Goal: Information Seeking & Learning: Learn about a topic

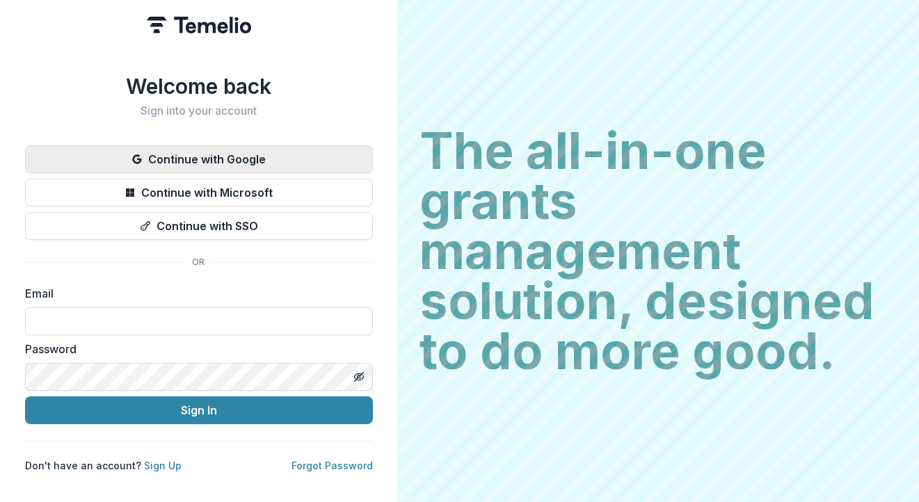
click at [238, 157] on button "Continue with Google" at bounding box center [199, 159] width 348 height 28
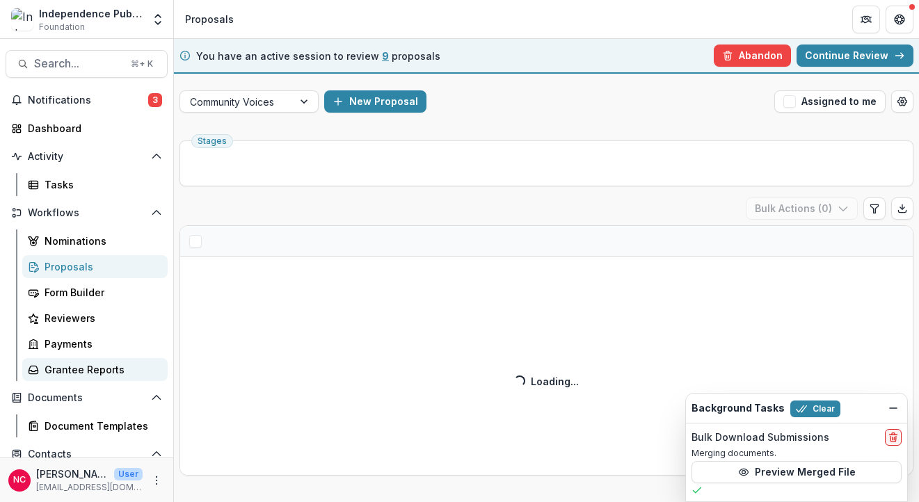
click at [83, 371] on div "Grantee Reports" at bounding box center [101, 369] width 112 height 15
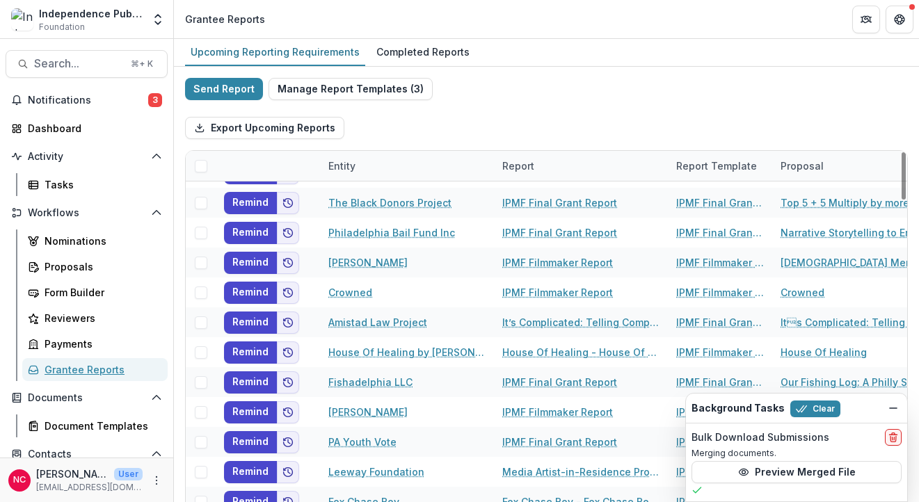
scroll to position [821, 0]
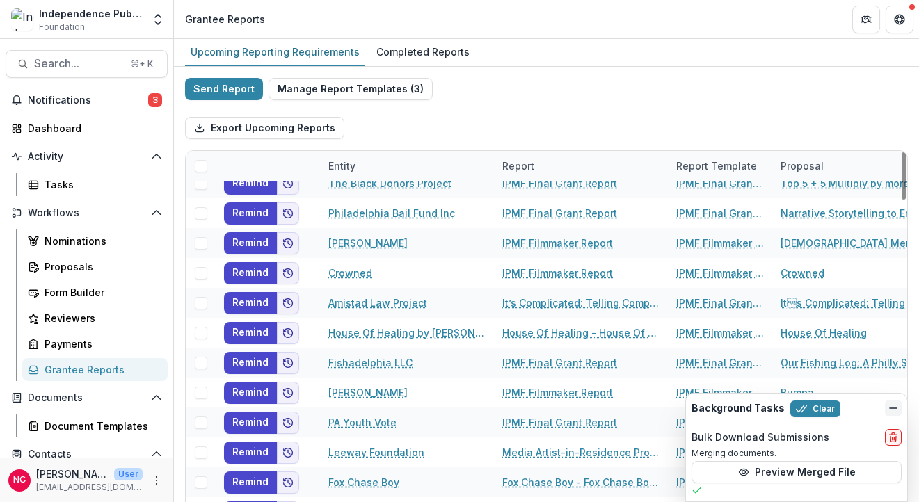
click at [896, 405] on icon "Dismiss" at bounding box center [892, 408] width 11 height 11
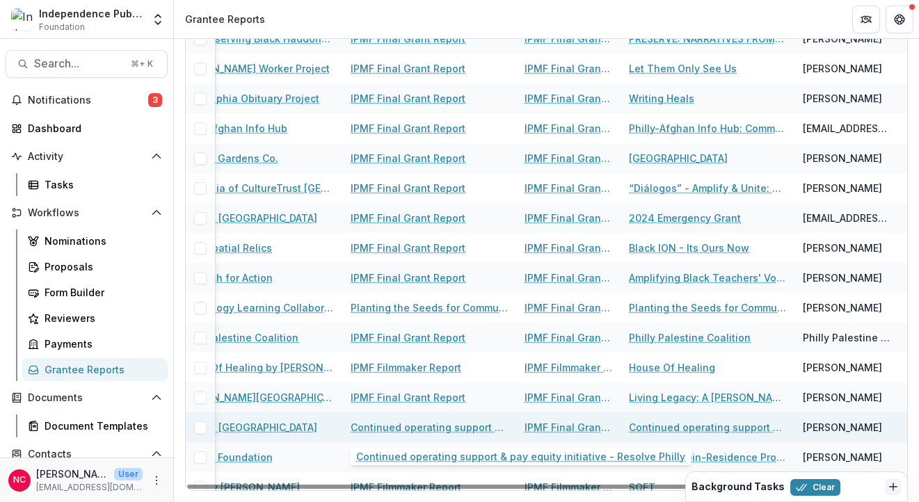
scroll to position [2887, 0]
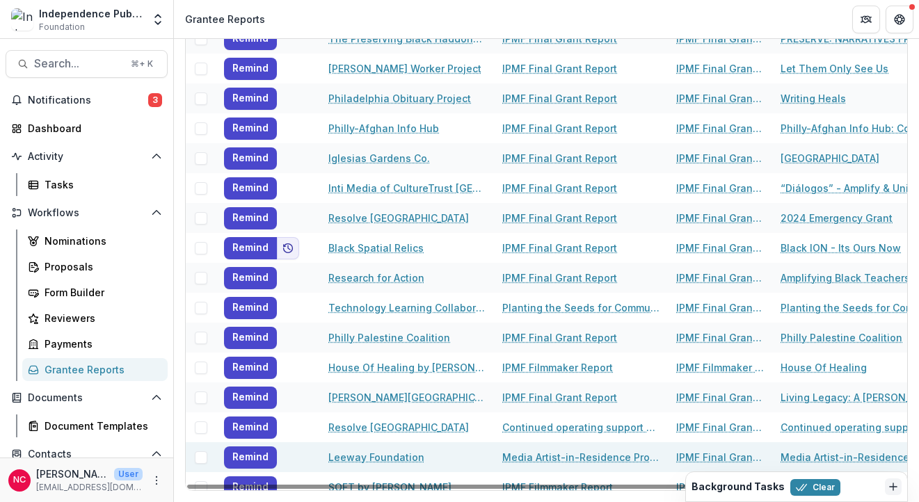
click at [206, 460] on span at bounding box center [201, 457] width 13 height 13
click at [262, 460] on button "Remind" at bounding box center [250, 457] width 53 height 22
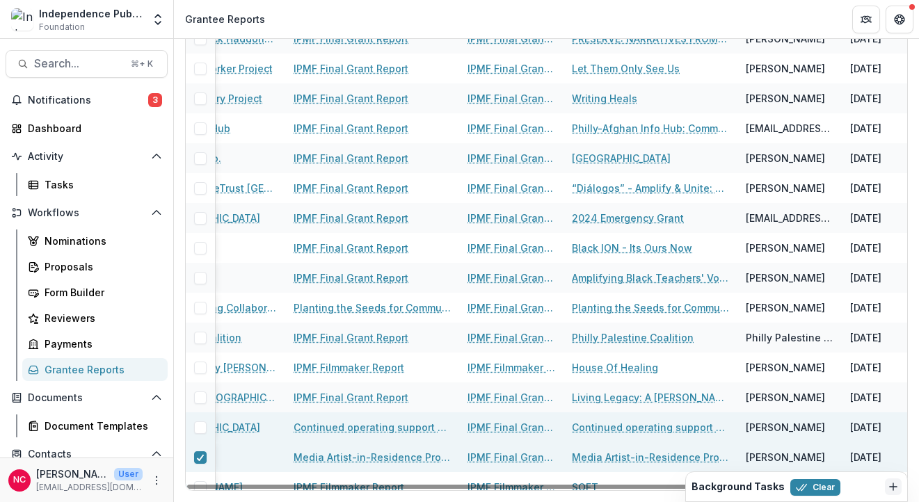
scroll to position [2887, 252]
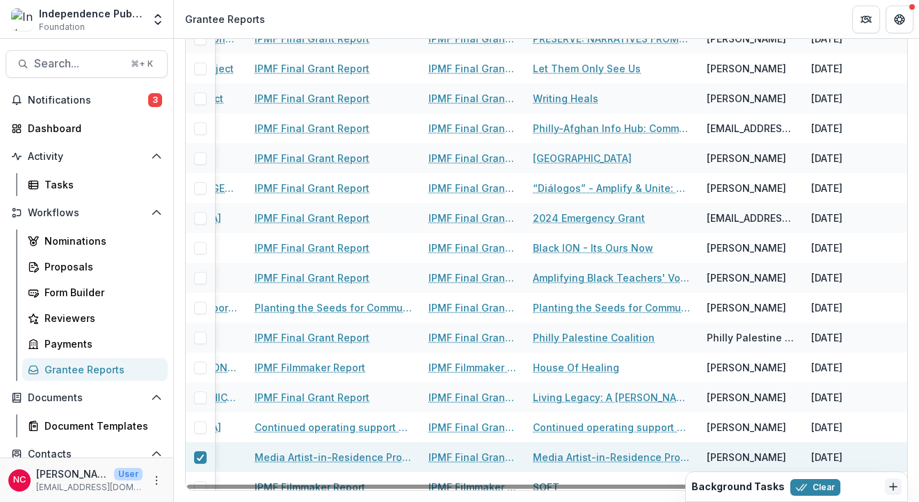
drag, startPoint x: 876, startPoint y: 462, endPoint x: 807, endPoint y: 464, distance: 68.9
click at [807, 464] on div "[DATE]" at bounding box center [854, 457] width 104 height 30
copy div "[DATE]"
click at [286, 458] on link "Media Artist-in-Residence Program, funds for the “Care Fund”, and administrativ…" at bounding box center [332, 457] width 157 height 15
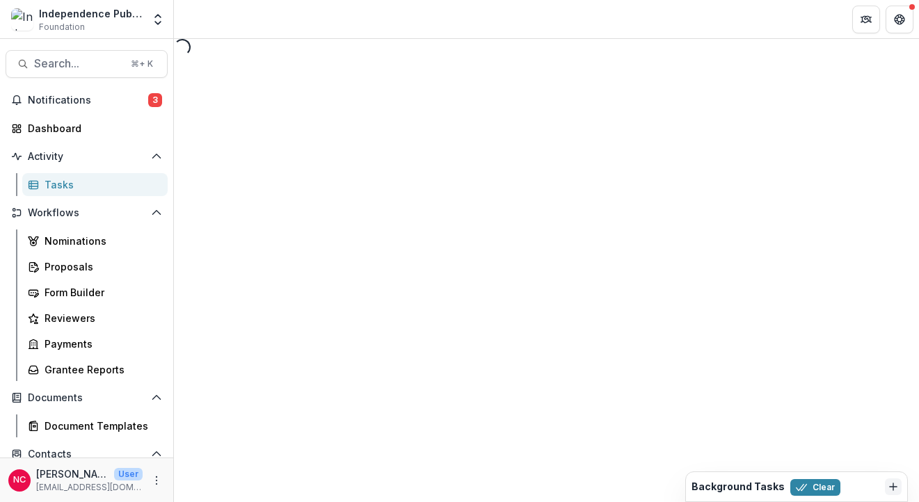
select select "********"
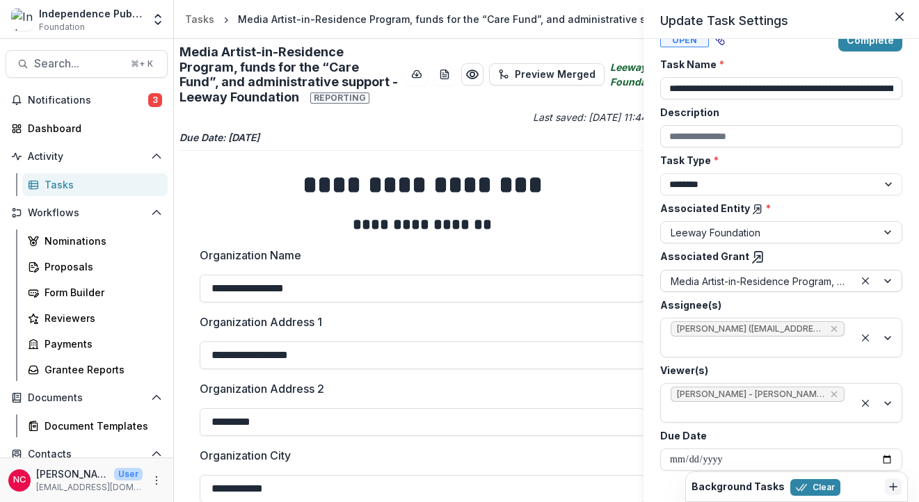
scroll to position [31, 0]
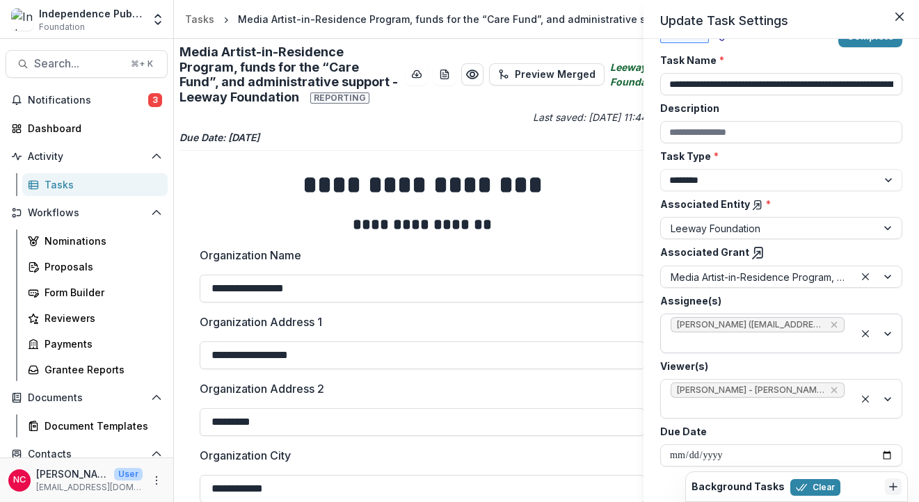
click at [832, 344] on div at bounding box center [757, 342] width 174 height 17
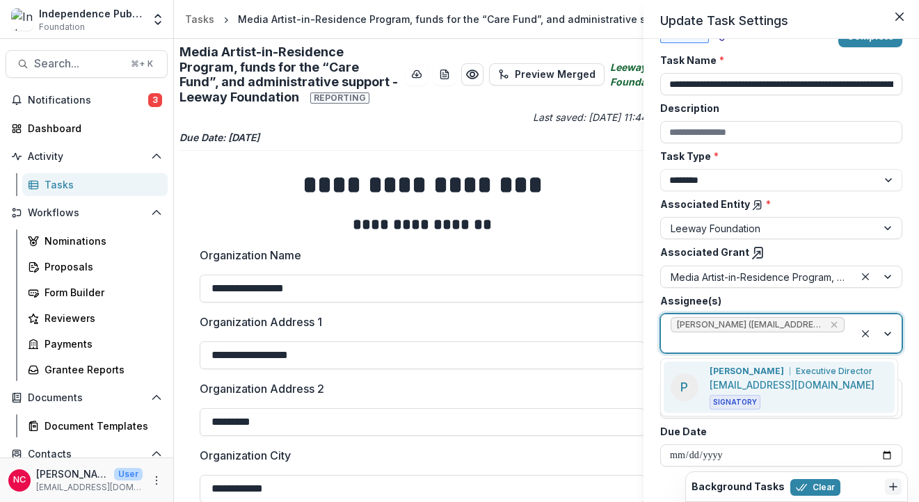
click at [814, 388] on div "[PERSON_NAME] Executive Director [EMAIL_ADDRESS][DOMAIN_NAME] Signatory" at bounding box center [791, 387] width 165 height 45
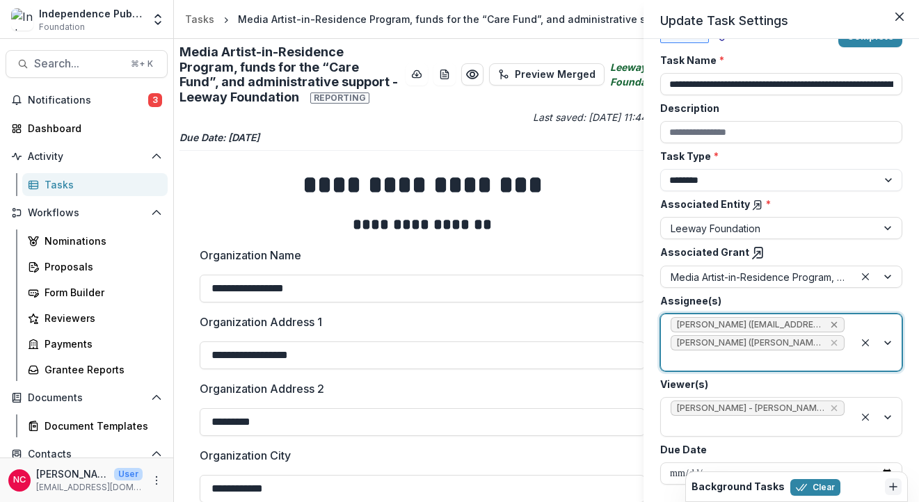
click at [831, 324] on icon "Remove Melissa Hamilton (mhamilton@leeway.org)" at bounding box center [834, 325] width 6 height 6
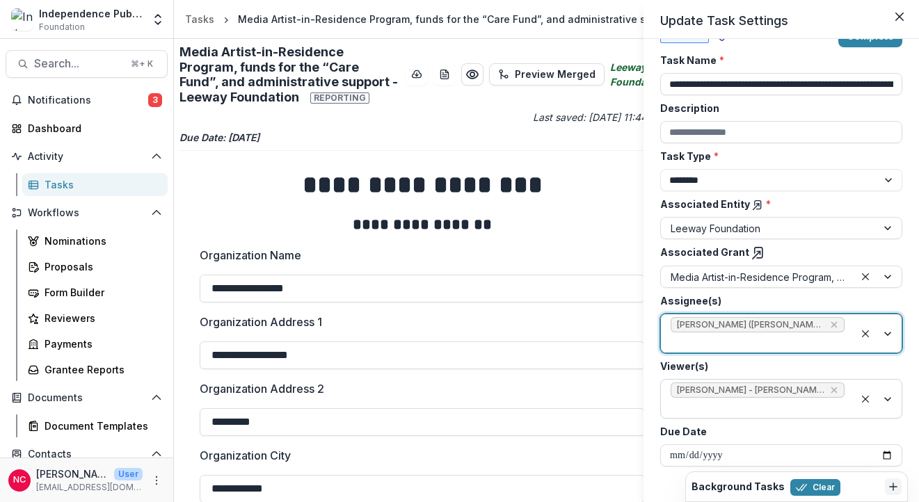
scroll to position [0, 0]
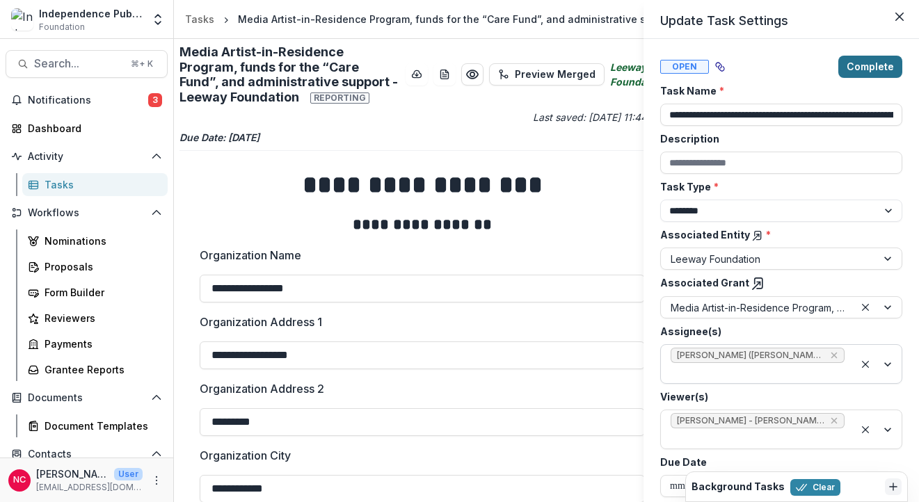
click at [858, 67] on button "Complete" at bounding box center [870, 67] width 64 height 22
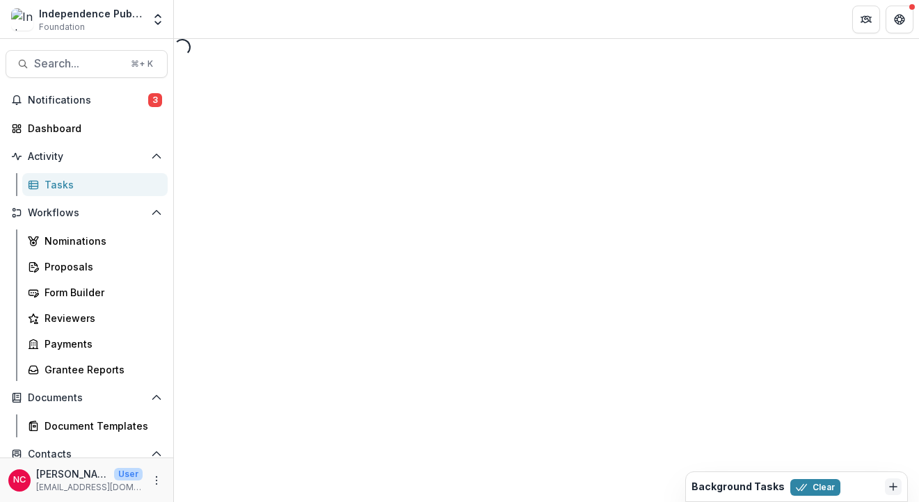
select select "********"
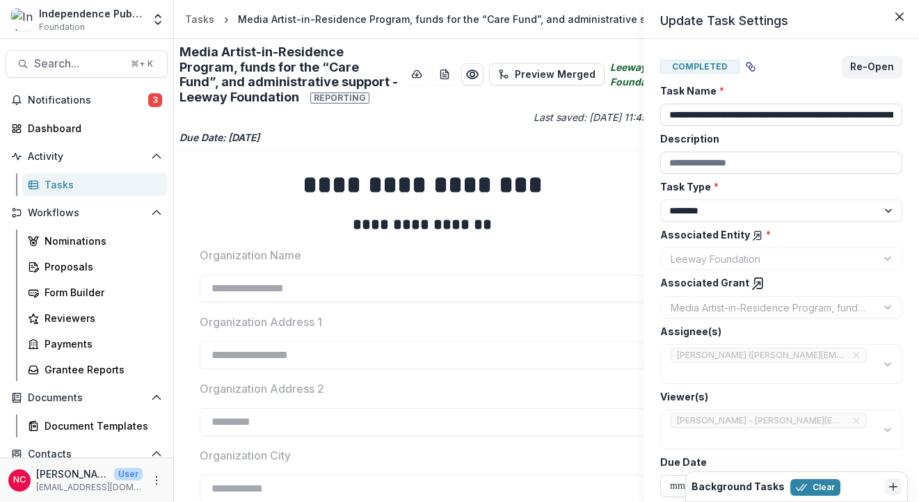
click at [306, 20] on div "**********" at bounding box center [459, 251] width 919 height 502
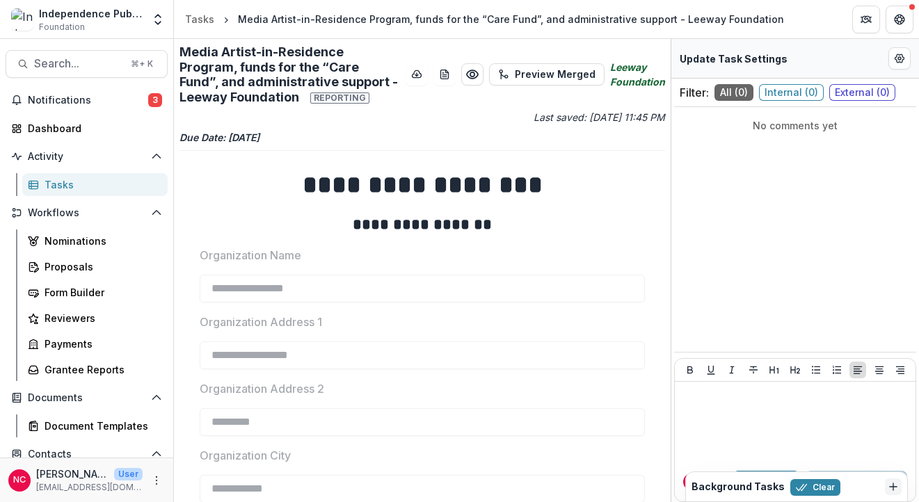
scroll to position [3, 0]
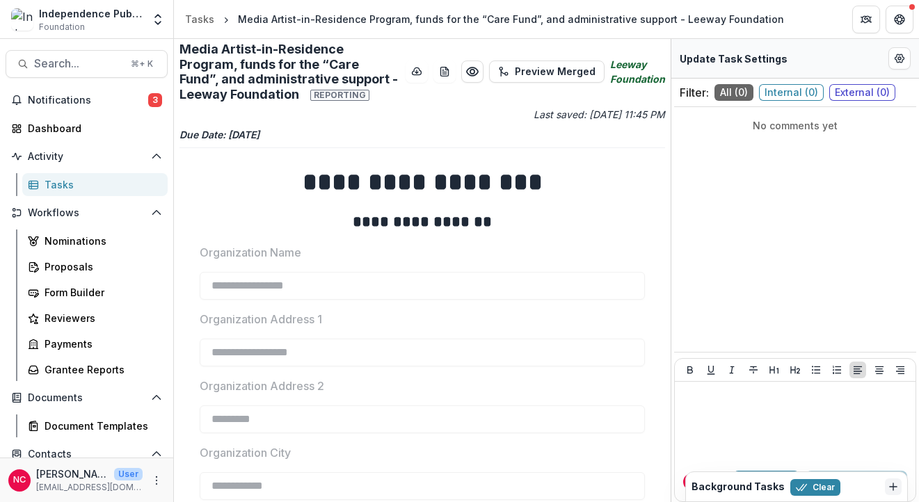
click at [289, 25] on div "Media Artist-in-Residence Program, funds for the “Care Fund”, and administrativ…" at bounding box center [511, 19] width 546 height 15
click at [60, 67] on span "Search..." at bounding box center [78, 63] width 88 height 13
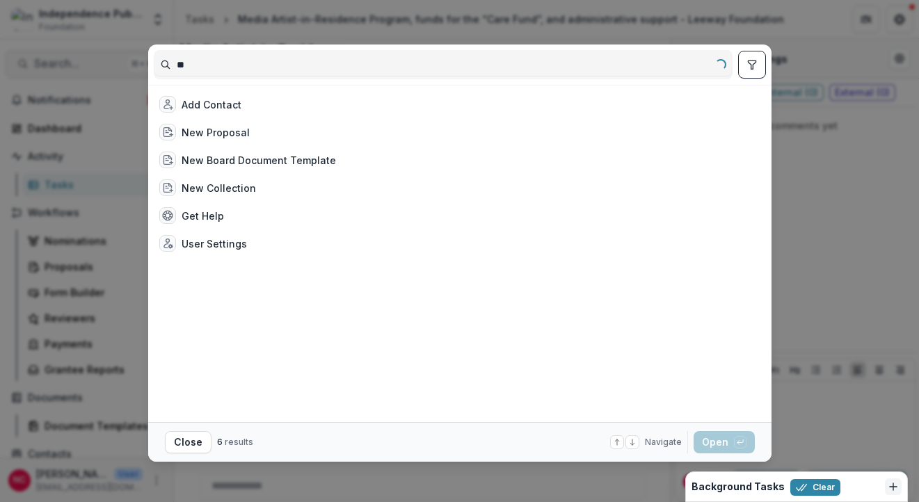
type input "*"
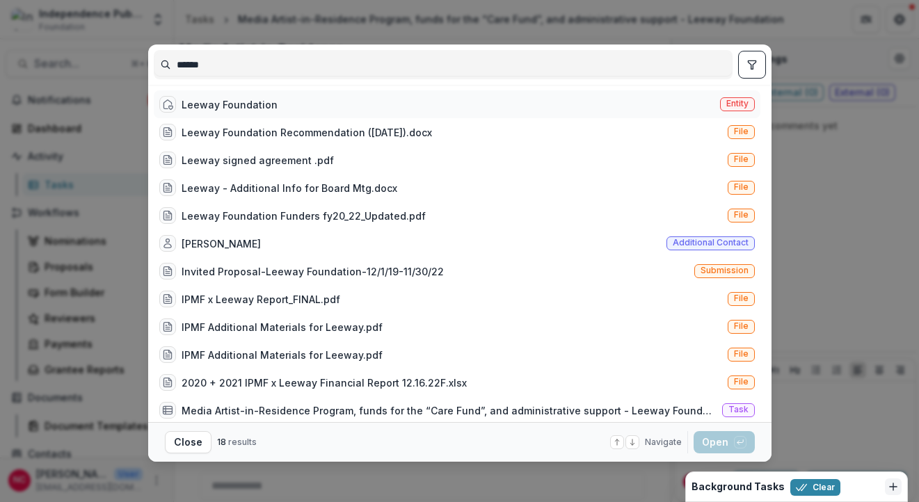
type input "******"
click at [212, 98] on div "Leeway Foundation" at bounding box center [229, 104] width 96 height 15
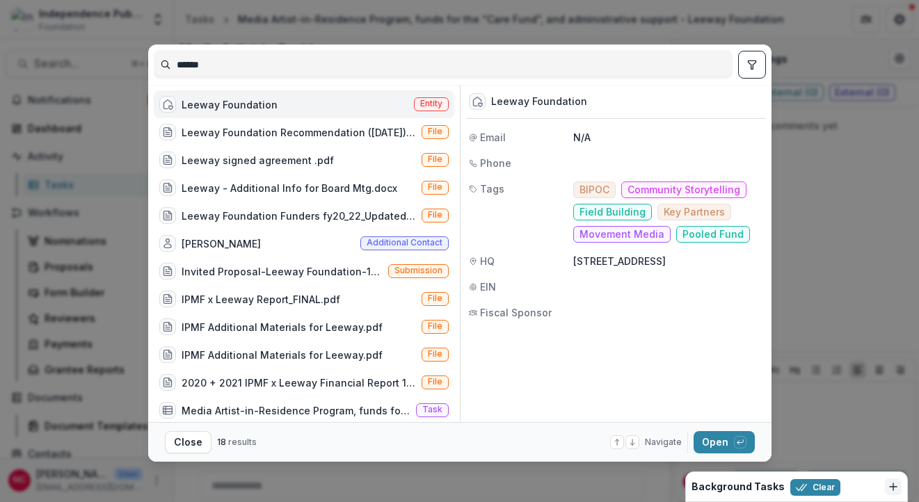
click at [212, 98] on div "Leeway Foundation" at bounding box center [229, 104] width 96 height 15
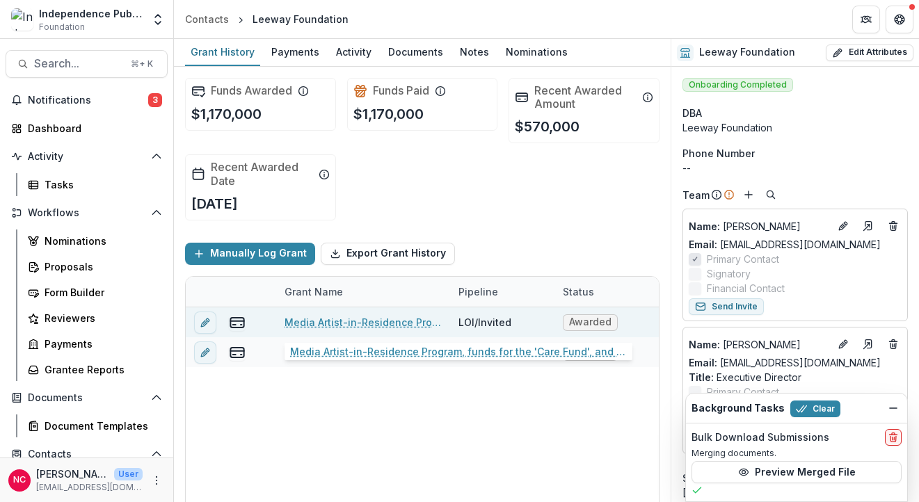
click at [325, 324] on link "Media Artist-in-Residence Program, funds for the 'Care Fund', and administrativ…" at bounding box center [362, 322] width 157 height 15
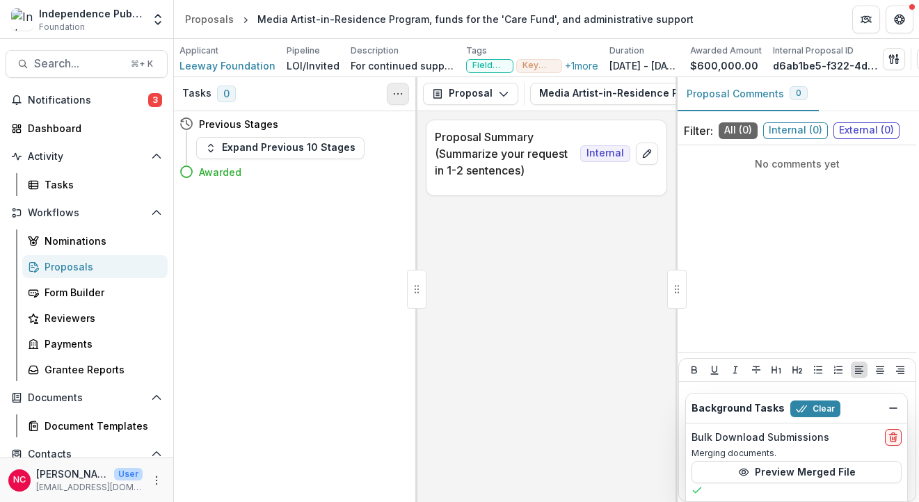
click at [403, 97] on icon "Toggle View Cancelled Tasks" at bounding box center [397, 93] width 11 height 11
click at [351, 337] on div "Tasks 0 Show Cancelled Tasks Previous Stages Expand Previous 10 Stages Awarded" at bounding box center [295, 289] width 243 height 425
click at [211, 70] on span "Leeway Foundation" at bounding box center [227, 65] width 96 height 15
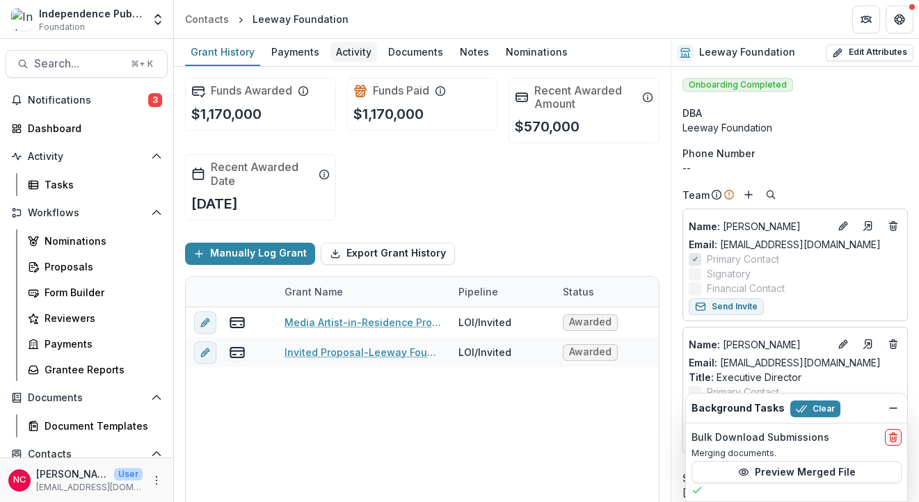
click at [357, 52] on div "Activity" at bounding box center [353, 52] width 47 height 20
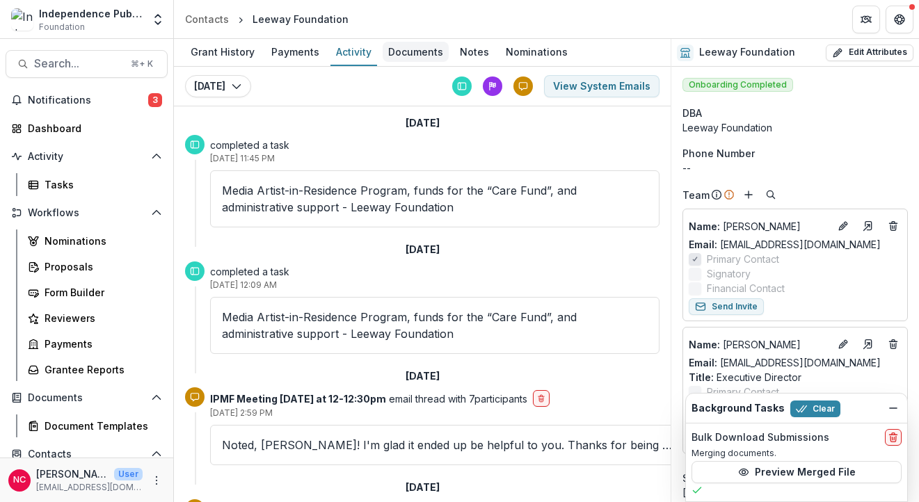
click at [410, 62] on link "Documents" at bounding box center [415, 52] width 66 height 27
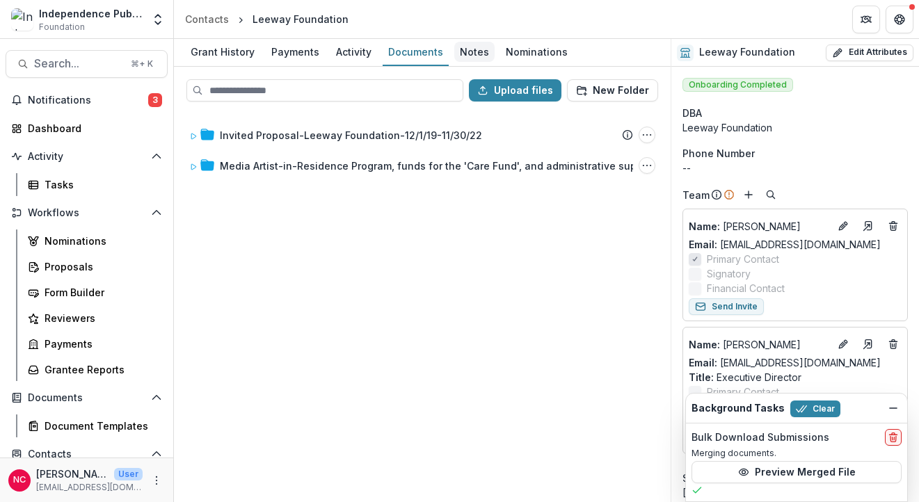
click at [458, 56] on div "Notes" at bounding box center [474, 52] width 40 height 20
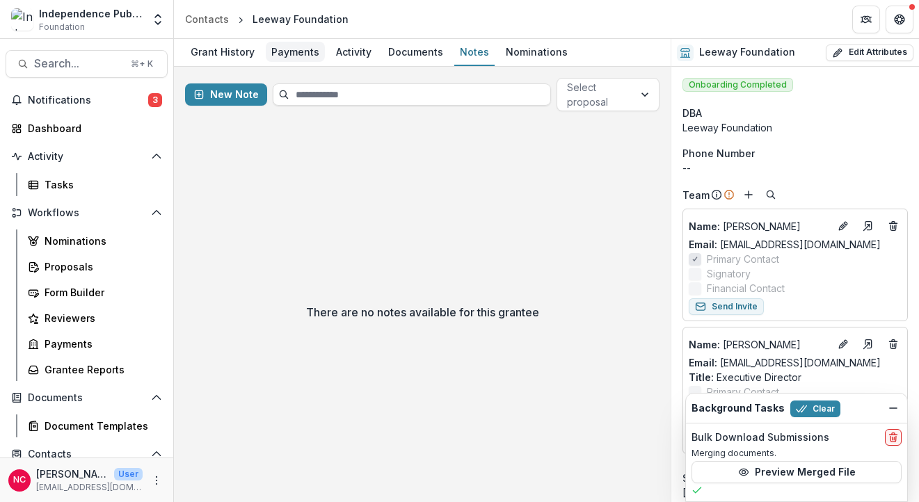
click at [288, 55] on div "Payments" at bounding box center [295, 52] width 59 height 20
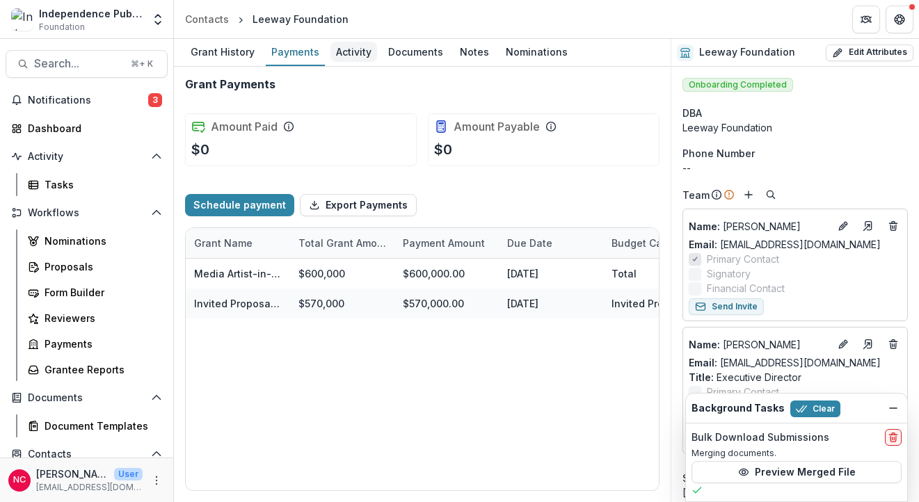
click at [350, 57] on div "Activity" at bounding box center [353, 52] width 47 height 20
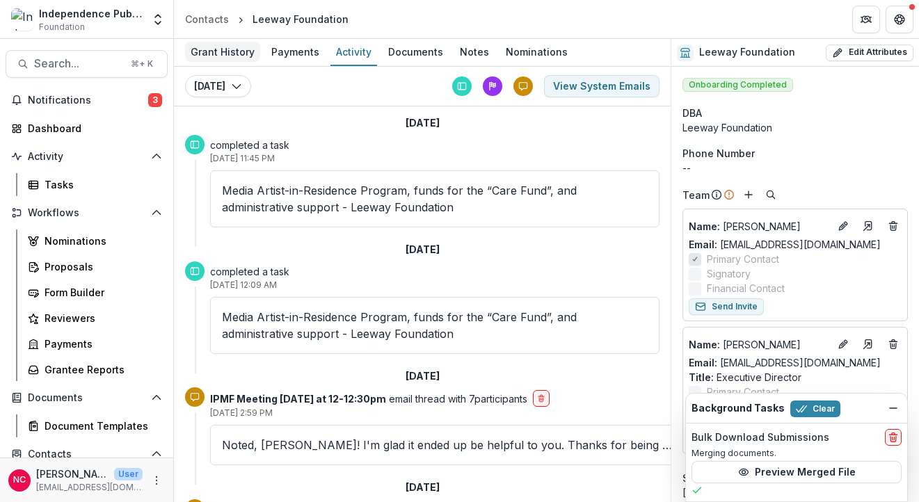
click at [217, 56] on div "Grant History" at bounding box center [222, 52] width 75 height 20
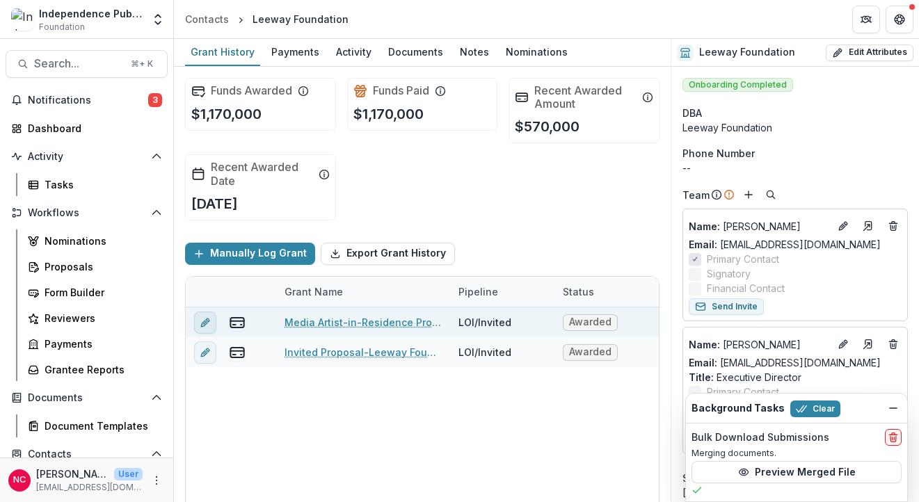
click at [202, 323] on icon "edit" at bounding box center [205, 321] width 11 height 11
type input "********"
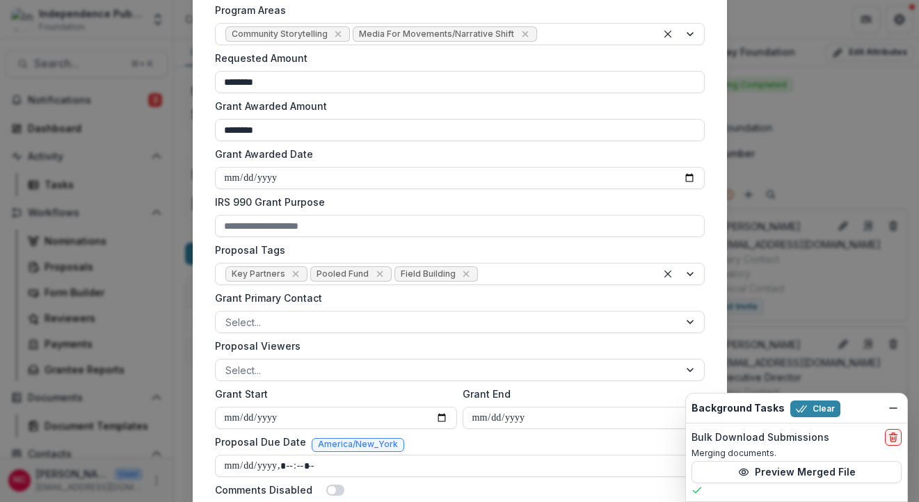
scroll to position [371, 0]
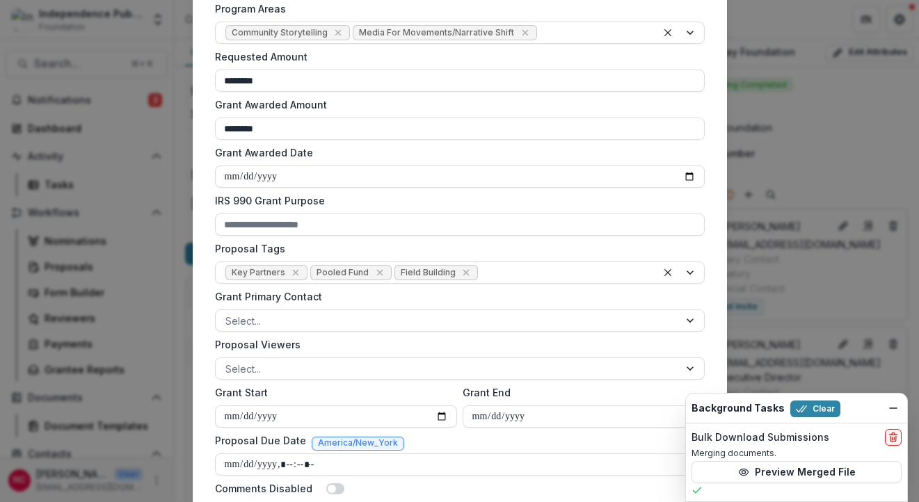
drag, startPoint x: 288, startPoint y: 417, endPoint x: 204, endPoint y: 412, distance: 83.5
click at [204, 412] on div "**********" at bounding box center [460, 126] width 534 height 823
click at [275, 416] on input "**********" at bounding box center [336, 416] width 242 height 22
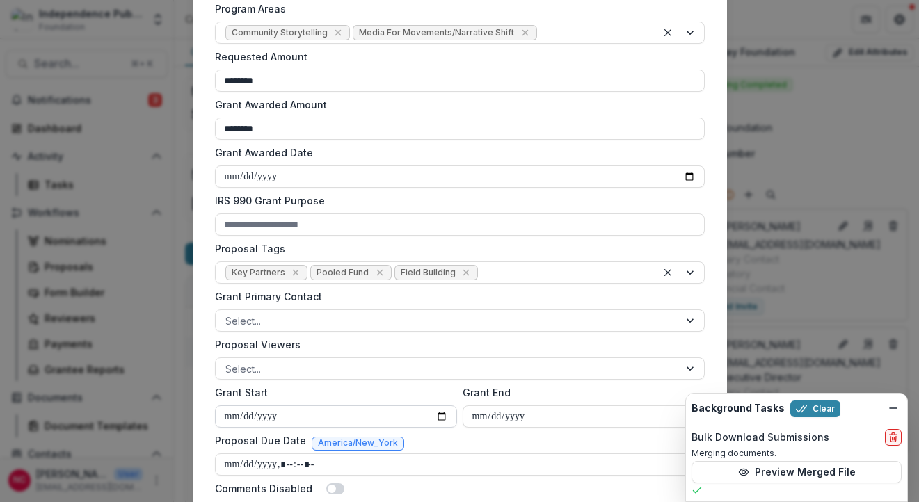
click at [277, 416] on input "**********" at bounding box center [336, 416] width 242 height 22
click at [275, 177] on input "Grant Awarded Date" at bounding box center [460, 176] width 490 height 22
click at [222, 180] on input "Grant Awarded Date" at bounding box center [460, 176] width 490 height 22
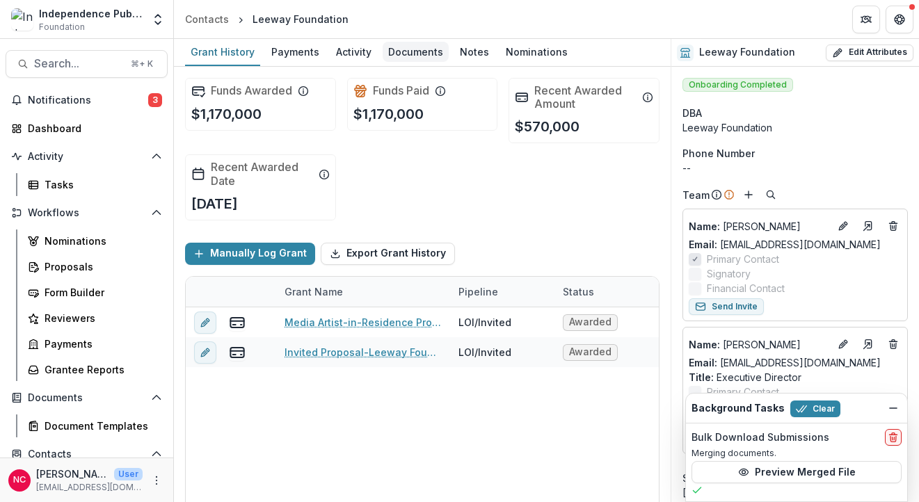
click at [396, 54] on div "Documents" at bounding box center [415, 52] width 66 height 20
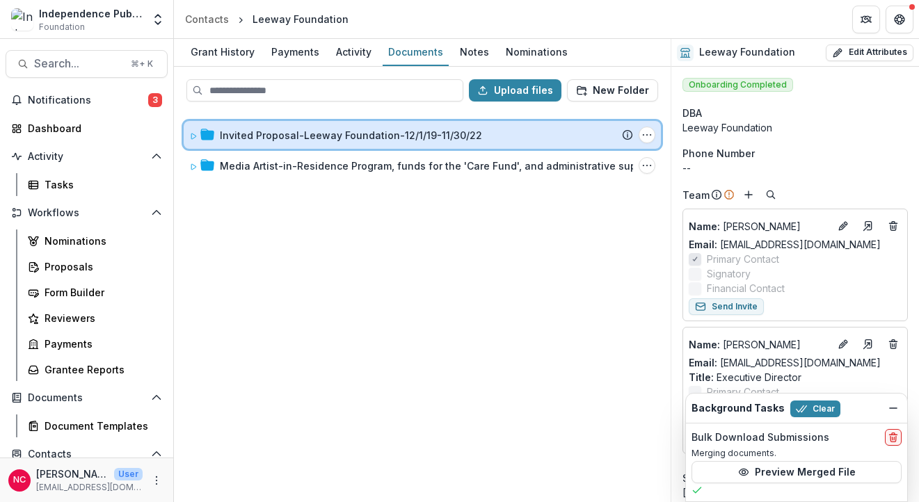
click at [192, 136] on icon at bounding box center [193, 136] width 8 height 8
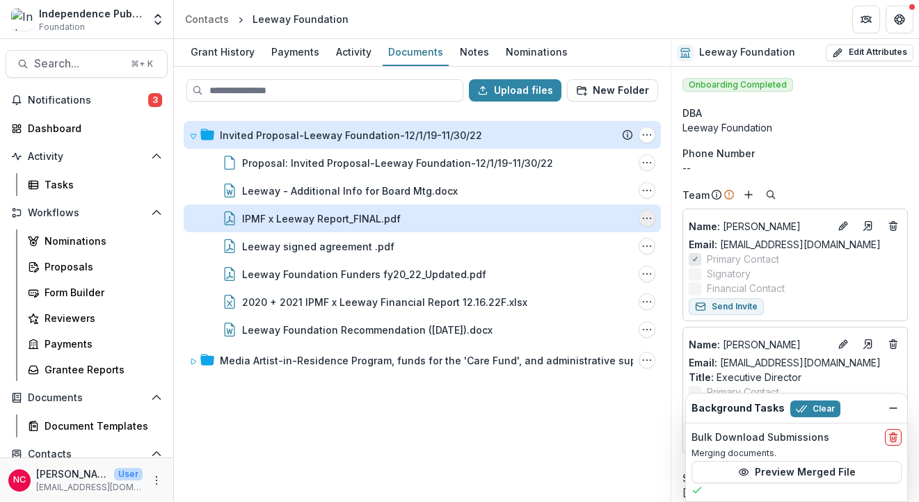
click at [650, 218] on circle "IPMF x Leeway Report_FINAL.pdf Options" at bounding box center [650, 218] width 1 height 1
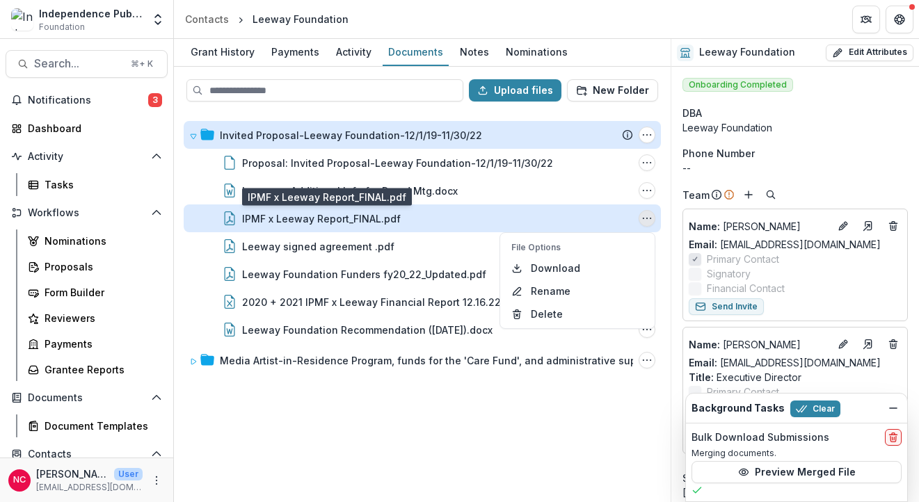
click at [338, 222] on div "IPMF x Leeway Report_FINAL.pdf" at bounding box center [321, 218] width 159 height 15
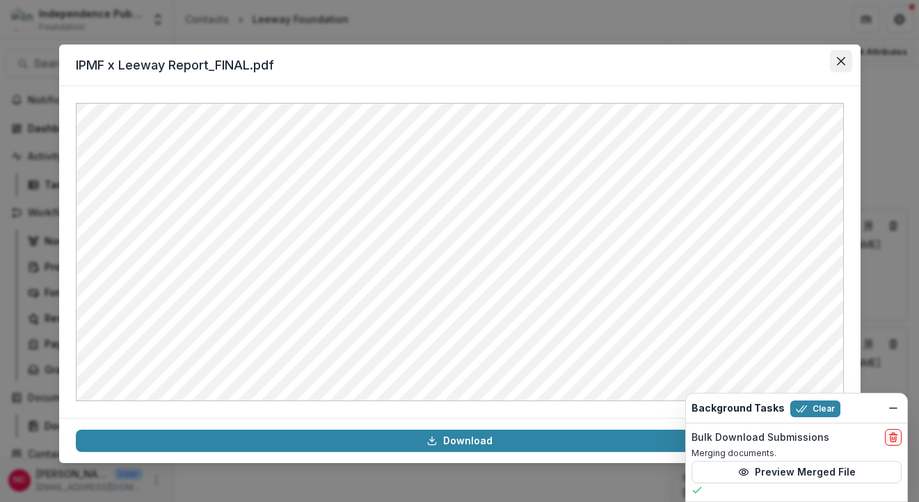
click at [844, 58] on icon "Close" at bounding box center [841, 61] width 8 height 8
